Goal: Find specific page/section

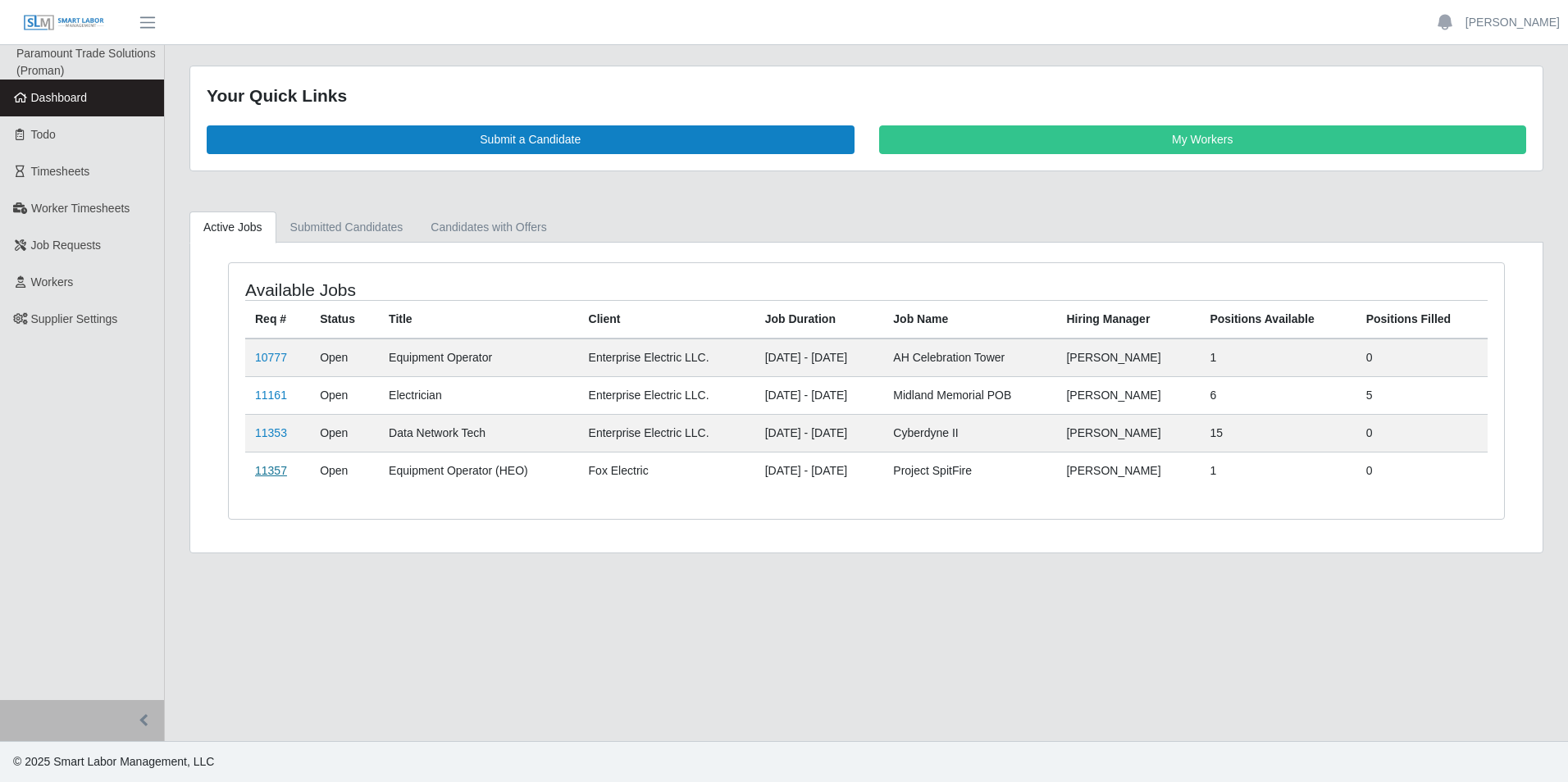
click at [276, 468] on link "11357" at bounding box center [271, 470] width 32 height 13
click at [513, 470] on td "Equipment Operator (HEO)" at bounding box center [478, 470] width 199 height 38
drag, startPoint x: 515, startPoint y: 470, endPoint x: 460, endPoint y: 465, distance: 55.2
click at [460, 465] on td "Equipment Operator (HEO)" at bounding box center [478, 470] width 199 height 38
drag, startPoint x: 460, startPoint y: 465, endPoint x: 376, endPoint y: 475, distance: 84.6
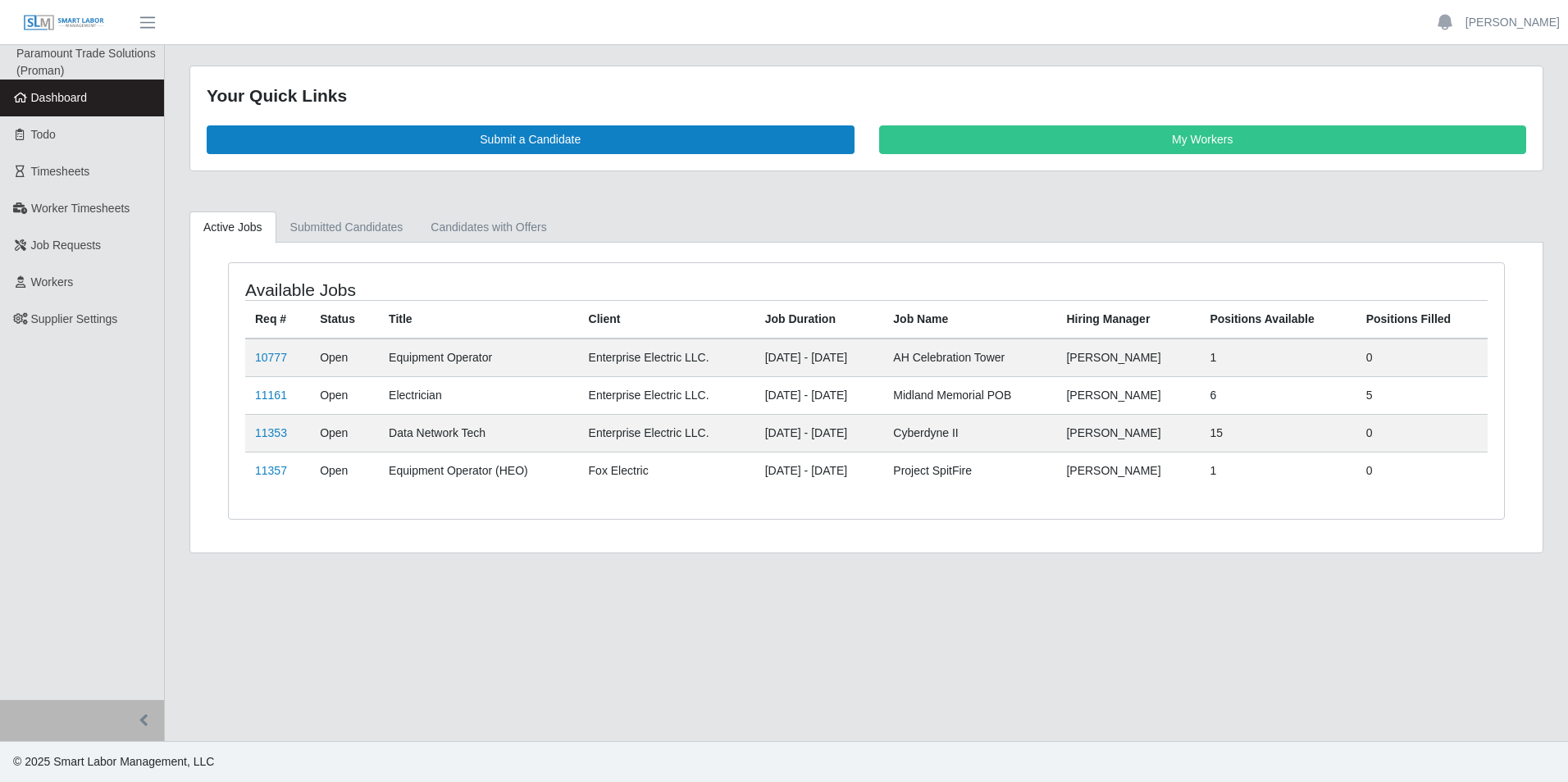
click at [379, 475] on td "Equipment Operator (HEO)" at bounding box center [478, 470] width 199 height 38
drag, startPoint x: 374, startPoint y: 475, endPoint x: 530, endPoint y: 474, distance: 156.0
click at [530, 474] on td "Equipment Operator (HEO)" at bounding box center [478, 470] width 199 height 38
copy td "Equipment Operator (HEO)"
